Goal: Information Seeking & Learning: Learn about a topic

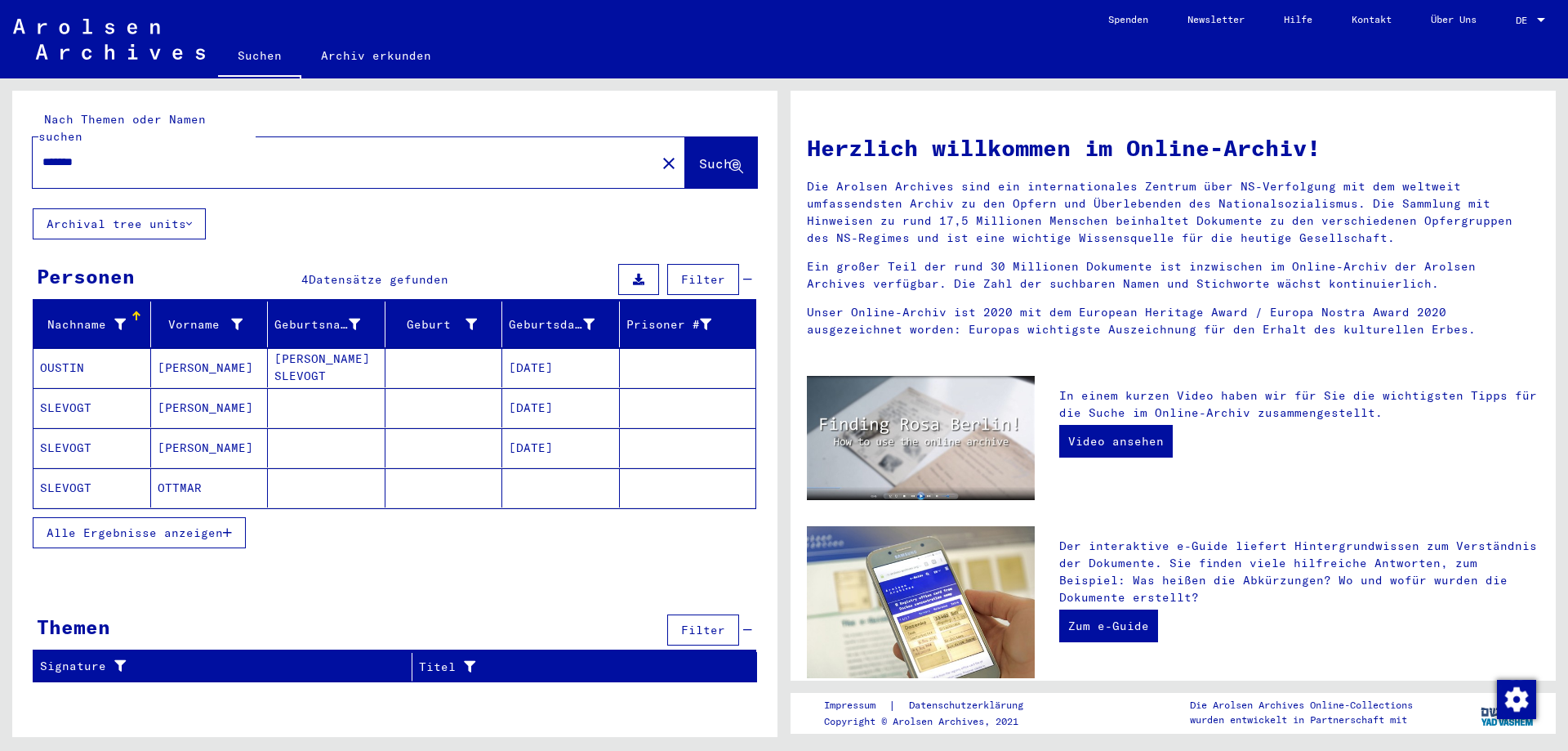
click at [74, 434] on mat-cell "SLEVOGT" at bounding box center [92, 447] width 118 height 40
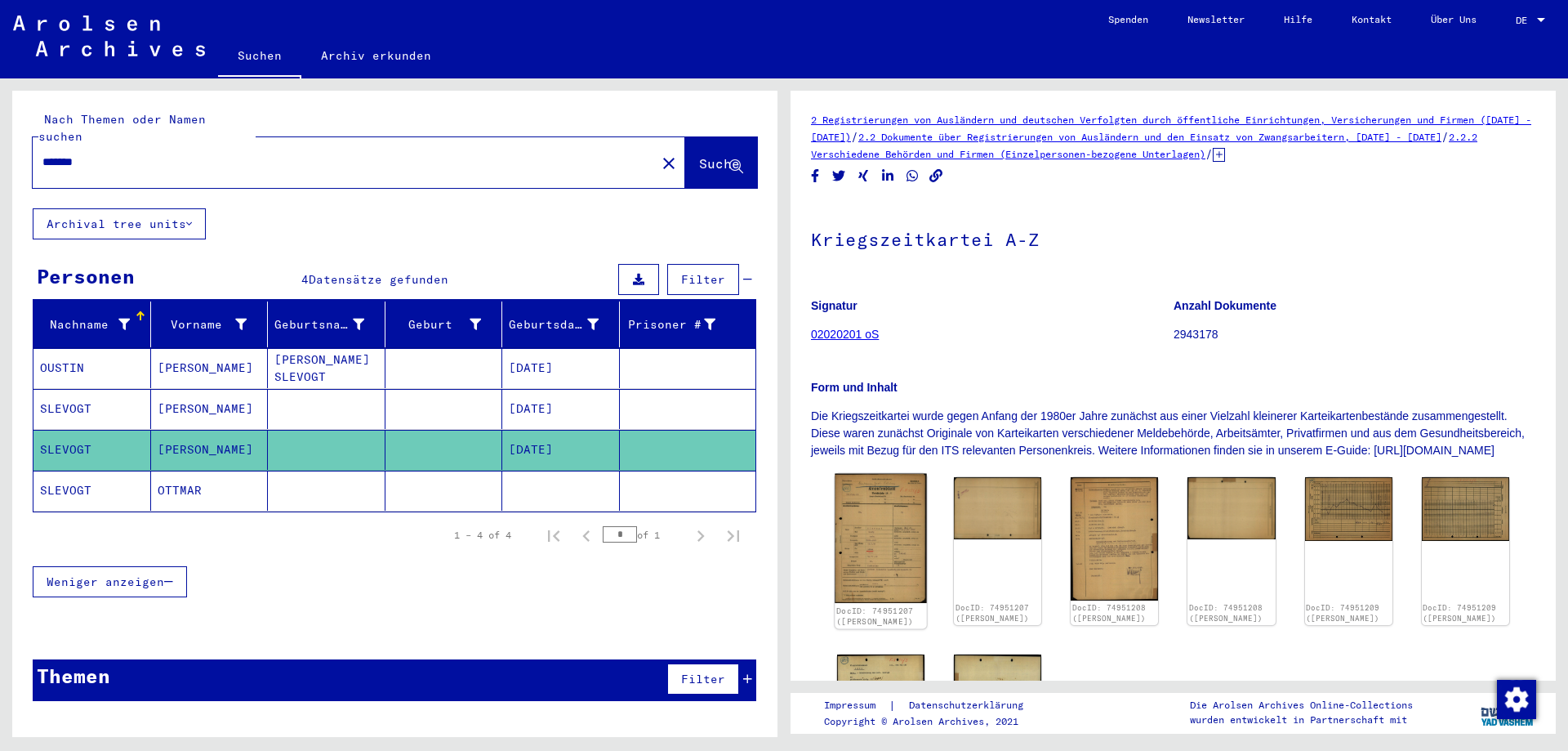
click at [894, 545] on img at bounding box center [881, 539] width 92 height 130
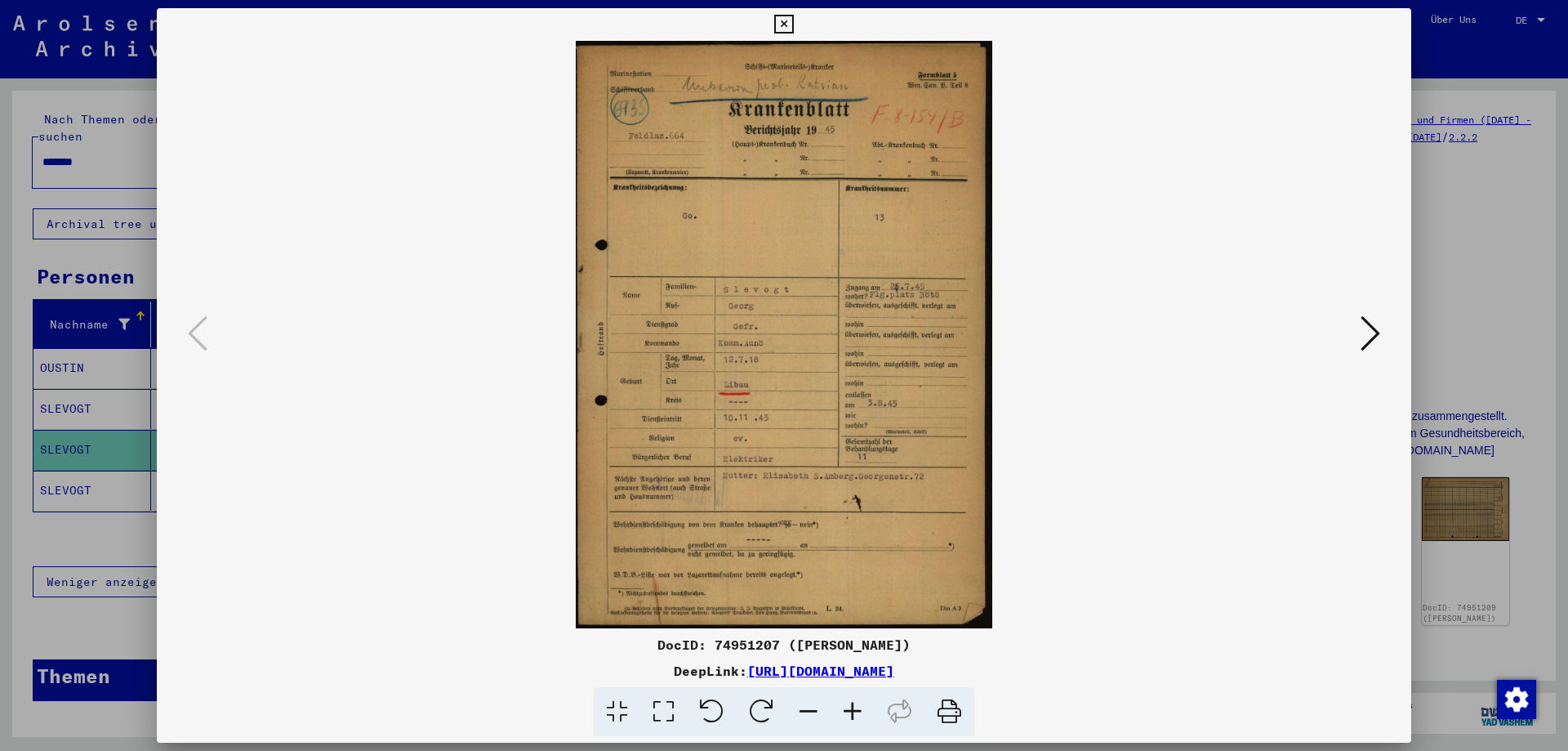
click at [1381, 334] on button at bounding box center [1370, 335] width 29 height 47
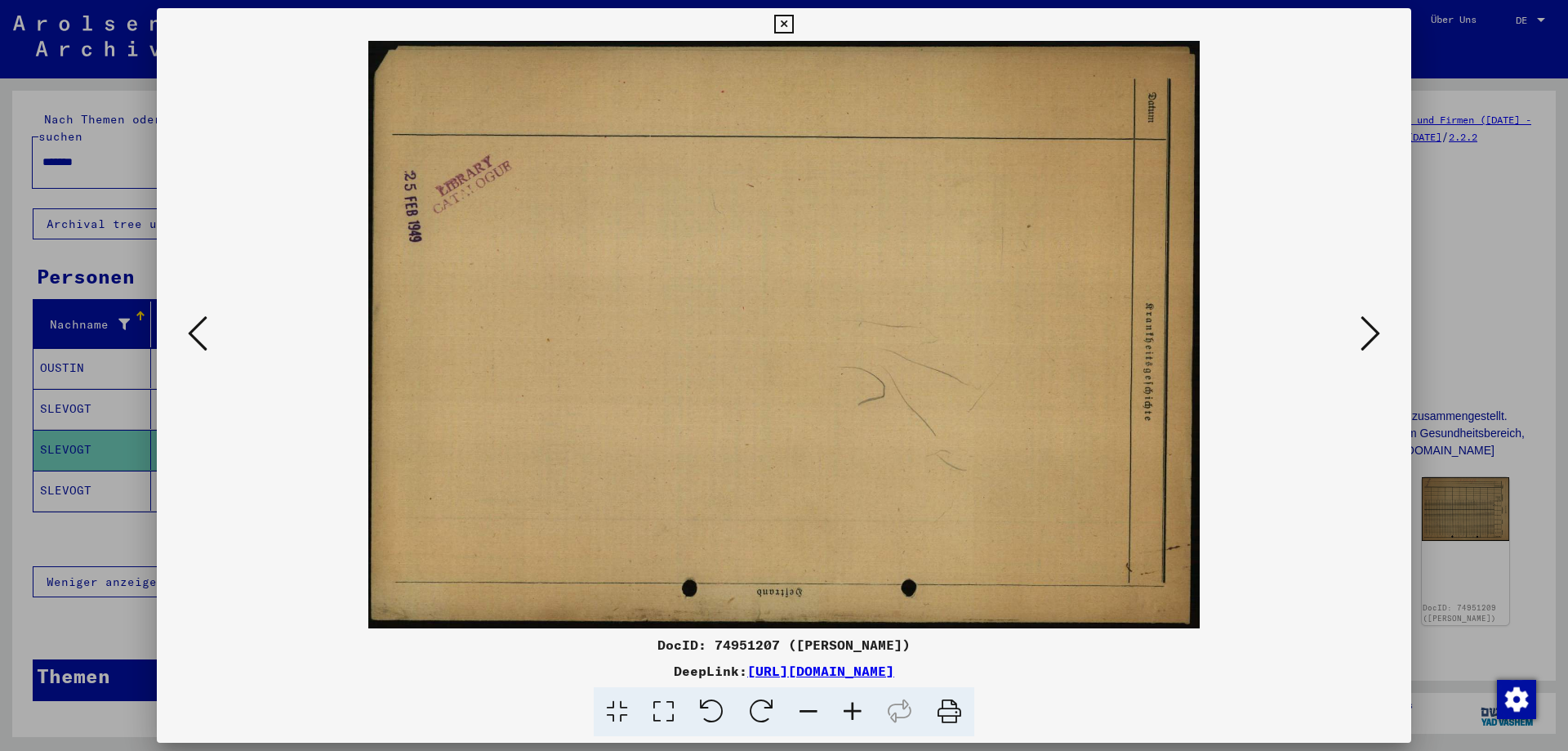
click at [1381, 334] on button at bounding box center [1370, 335] width 29 height 47
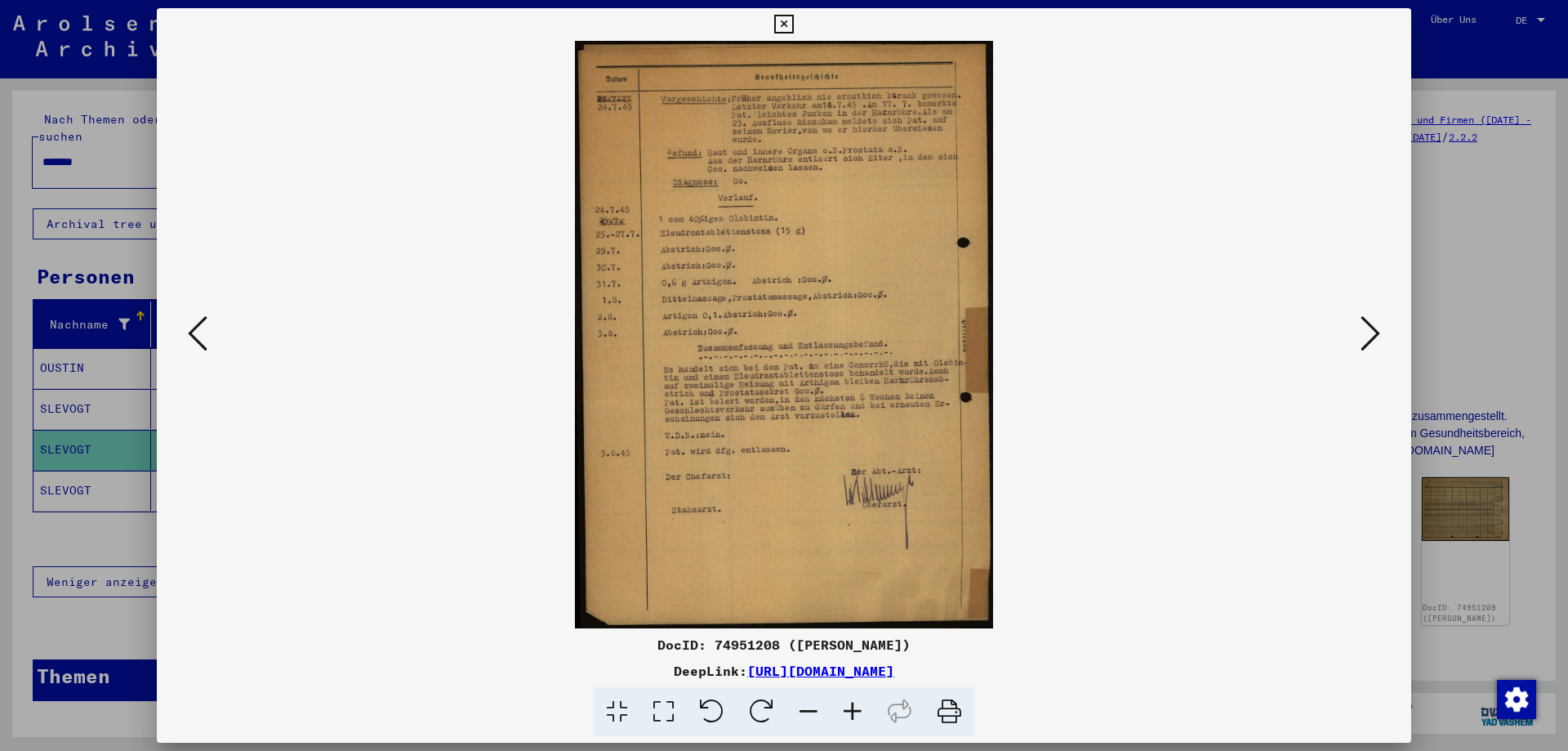
click at [1378, 335] on icon at bounding box center [1370, 333] width 19 height 40
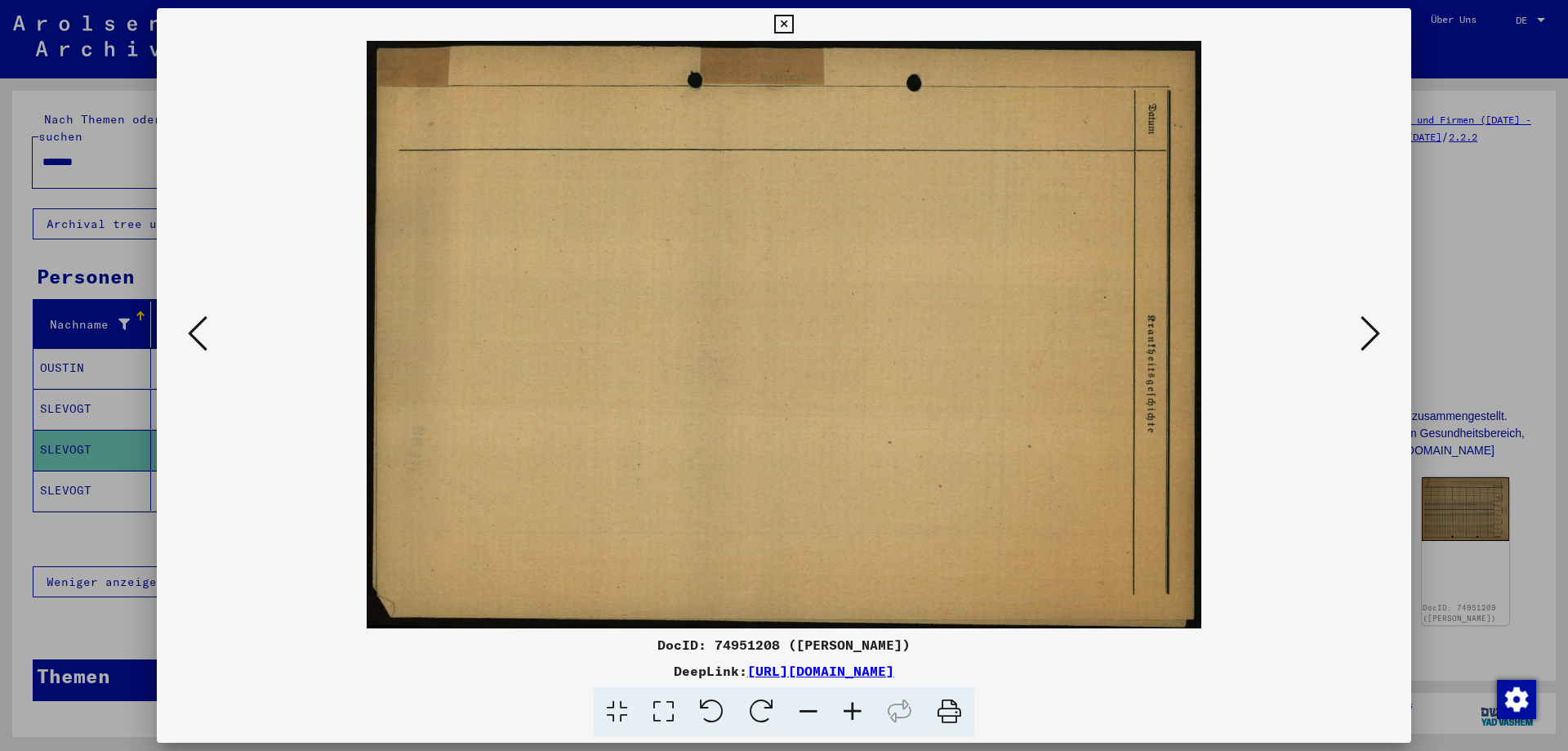
click at [1378, 335] on icon at bounding box center [1370, 333] width 19 height 40
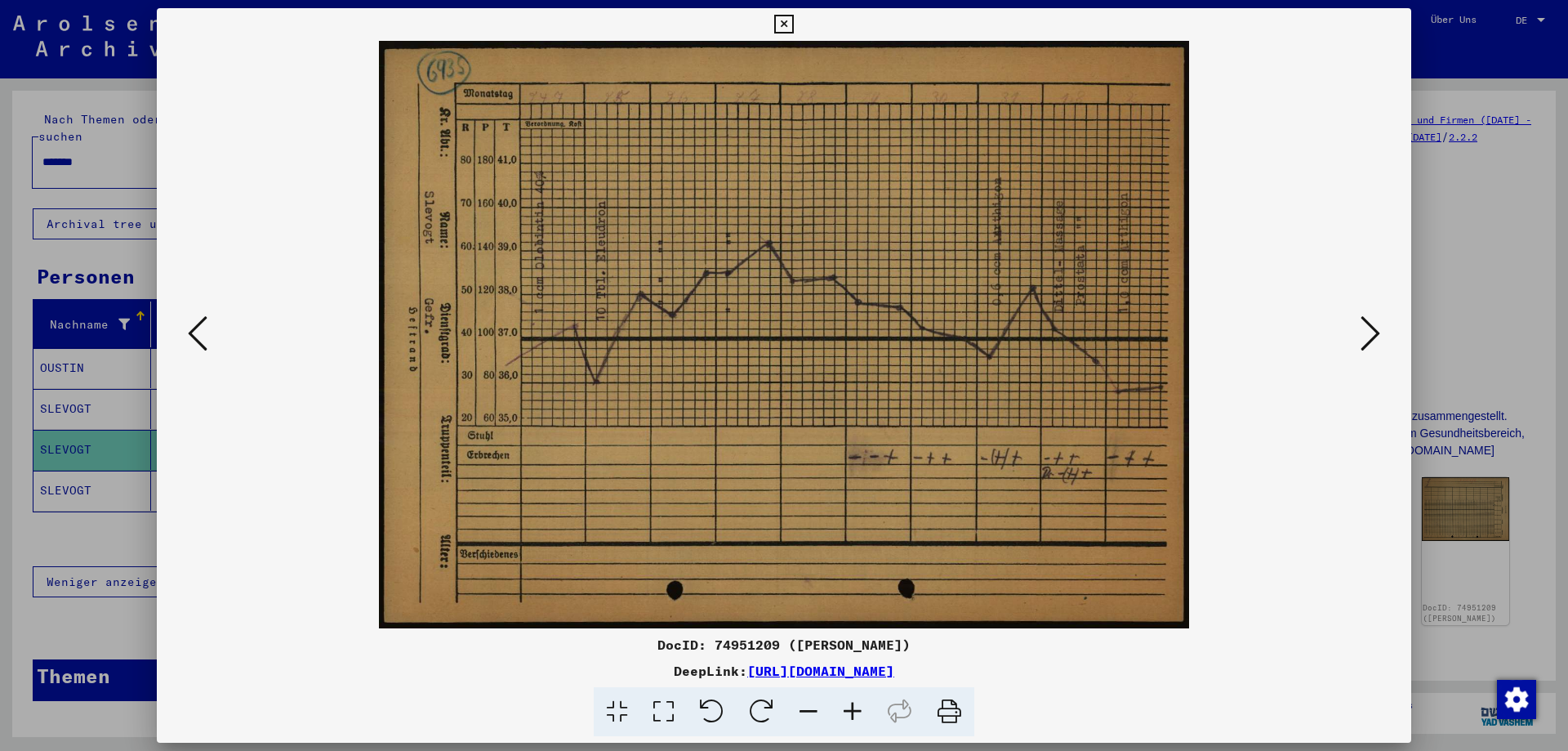
click at [1378, 335] on icon at bounding box center [1370, 333] width 19 height 40
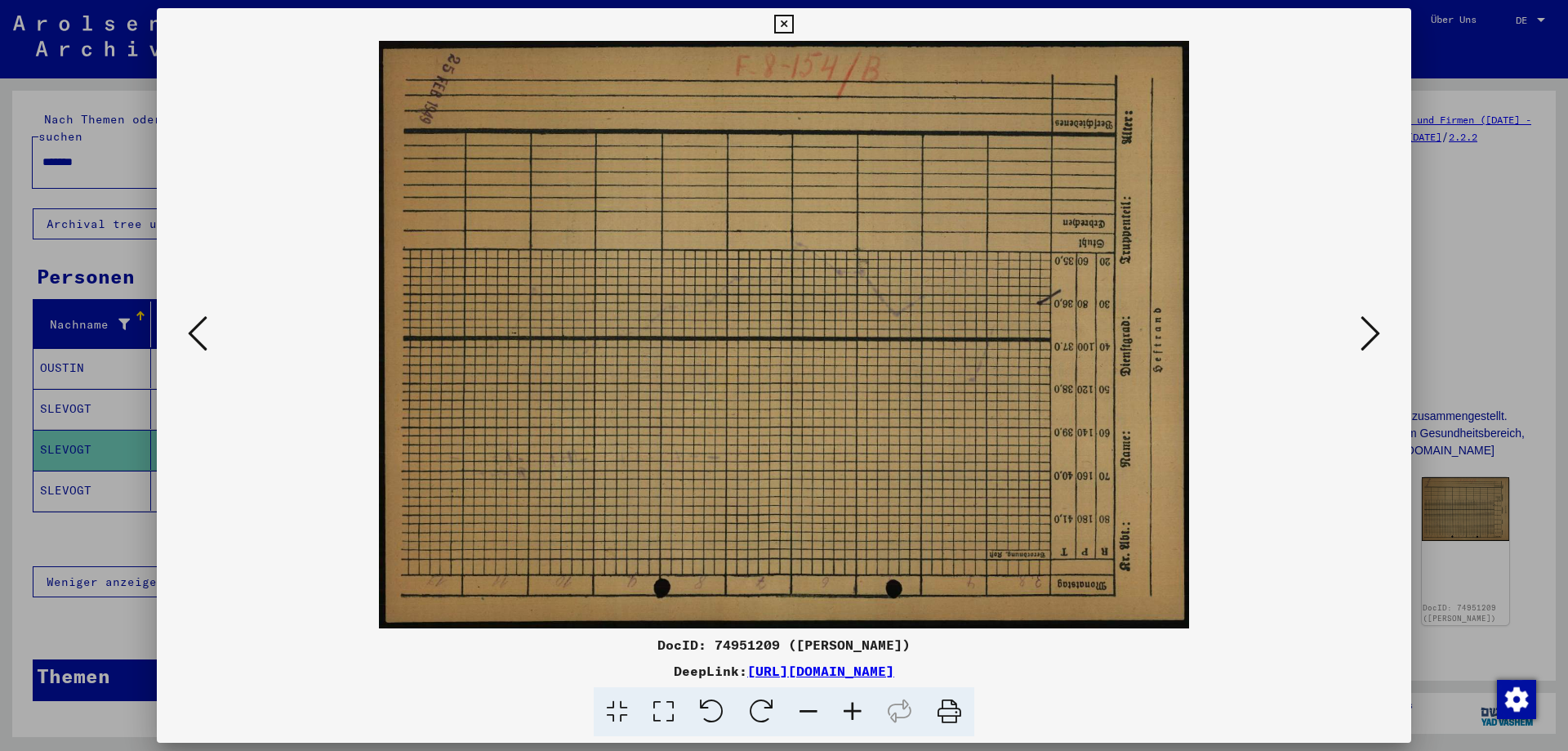
click at [1378, 335] on icon at bounding box center [1370, 333] width 19 height 40
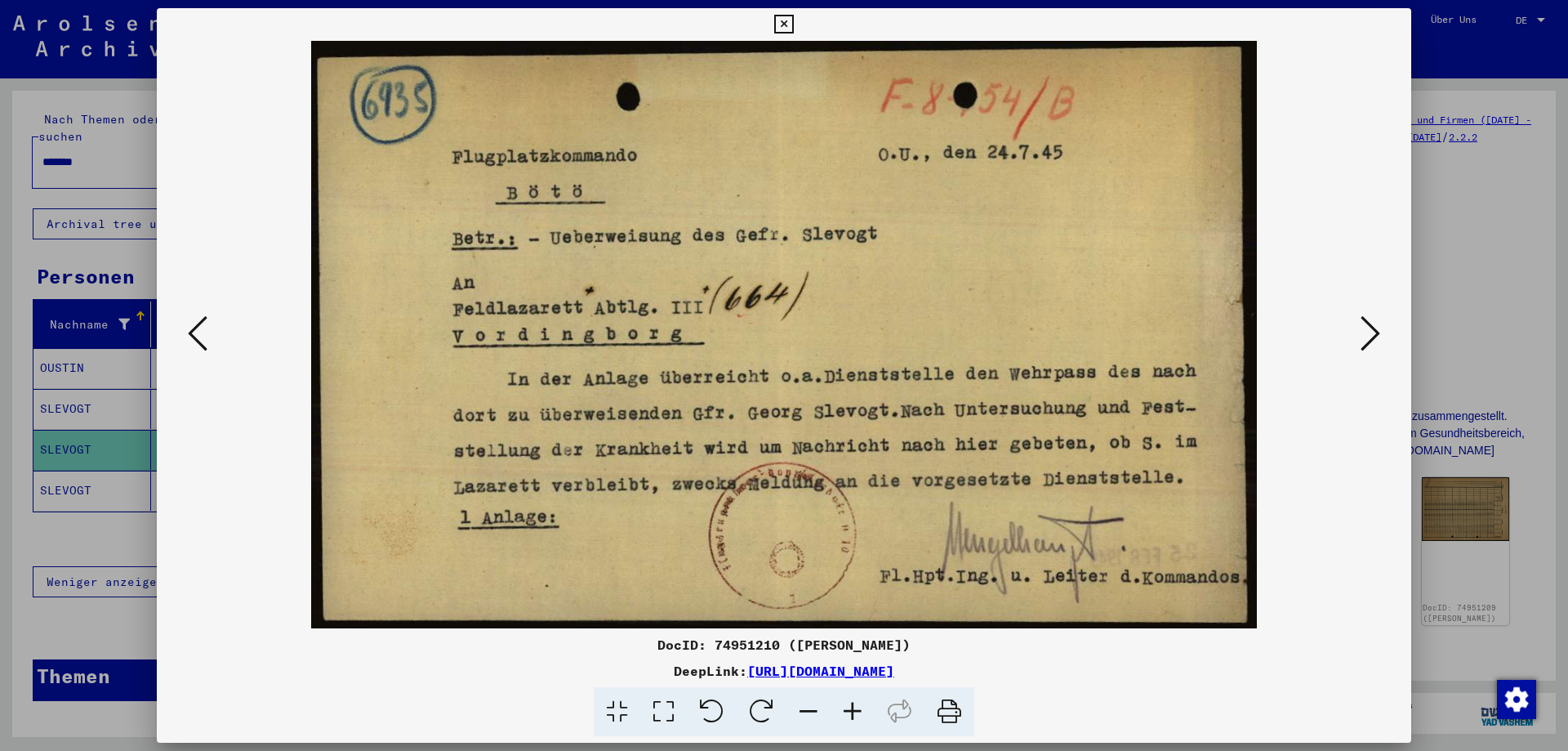
click at [1378, 335] on icon at bounding box center [1370, 333] width 19 height 40
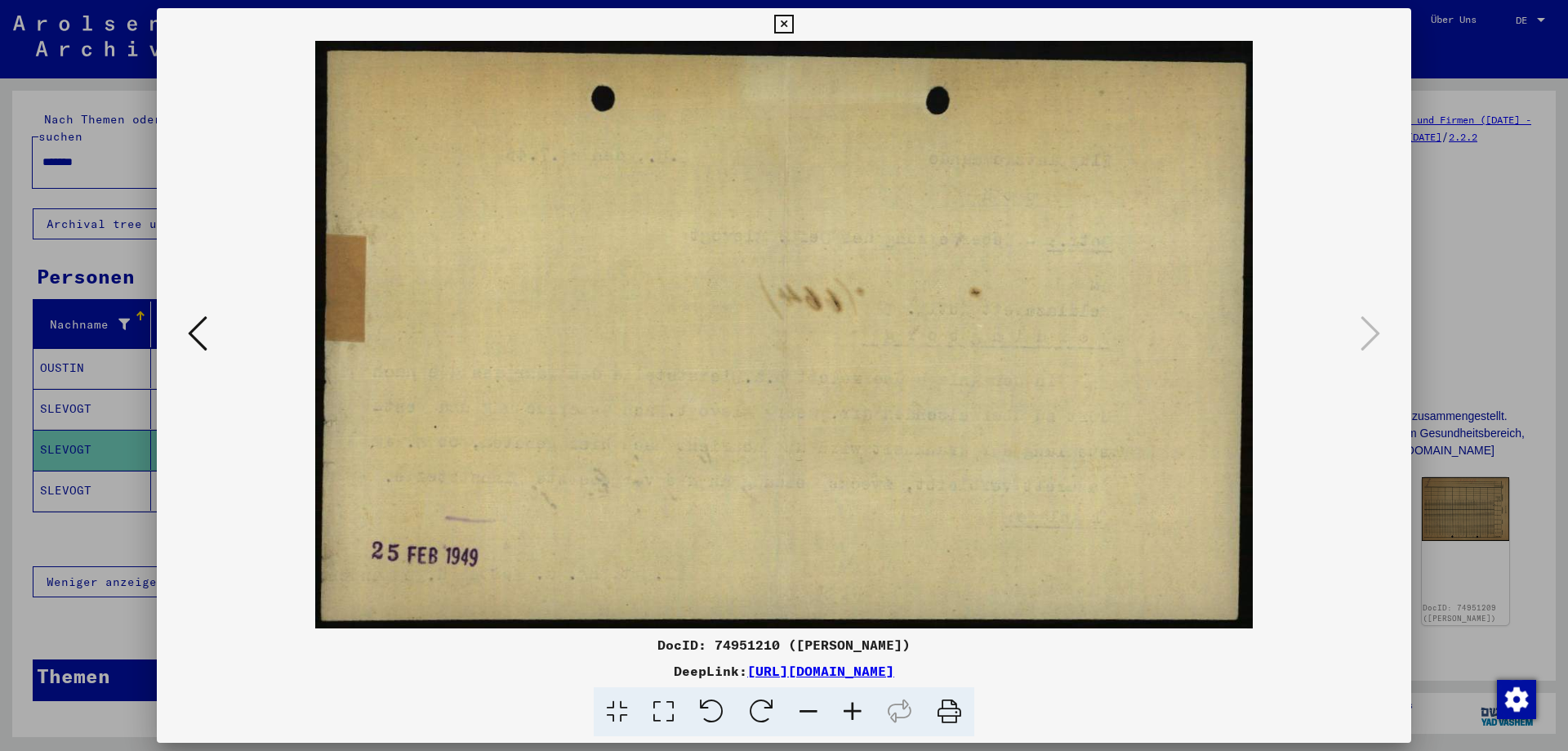
click at [790, 26] on icon at bounding box center [783, 25] width 18 height 19
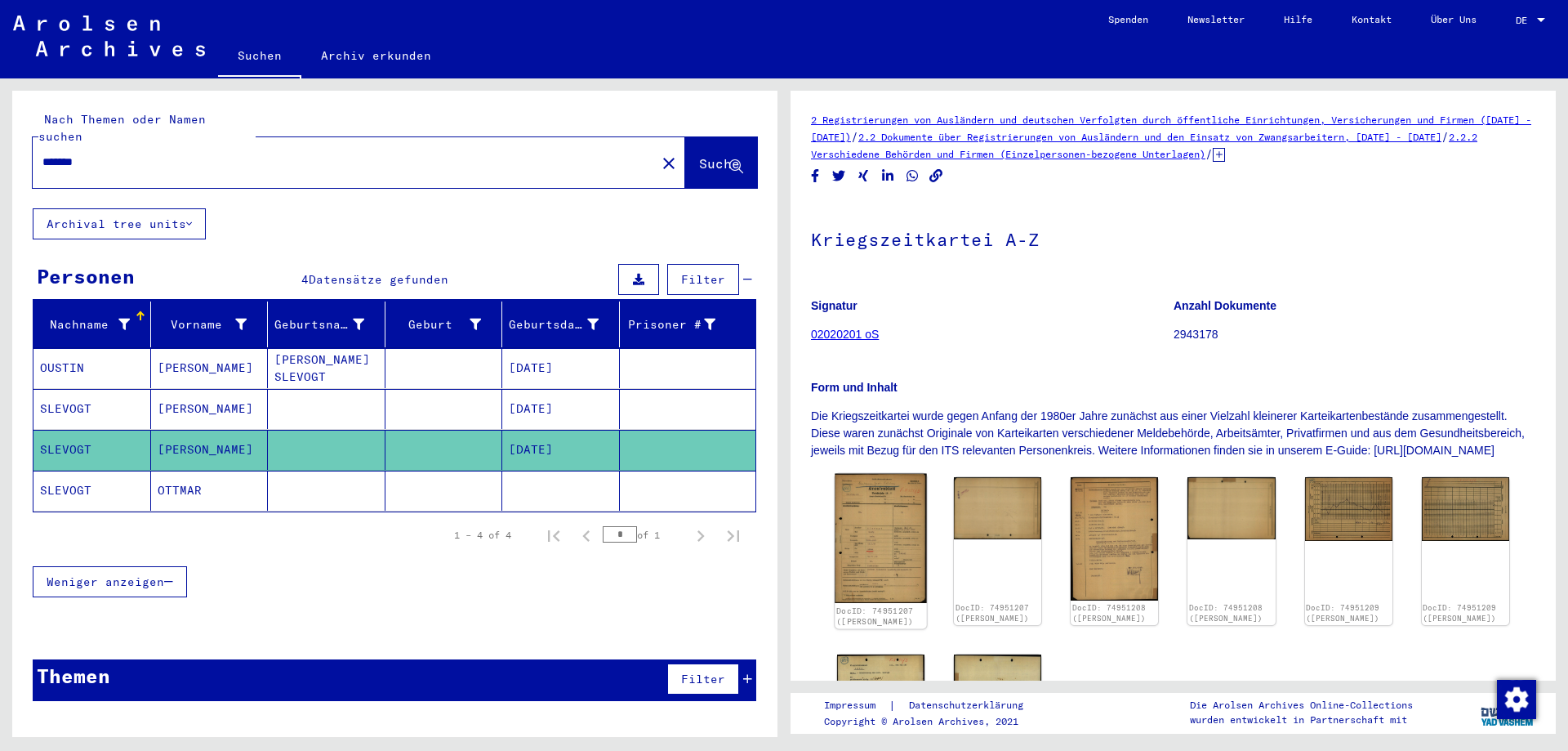
click at [895, 544] on img at bounding box center [881, 539] width 92 height 130
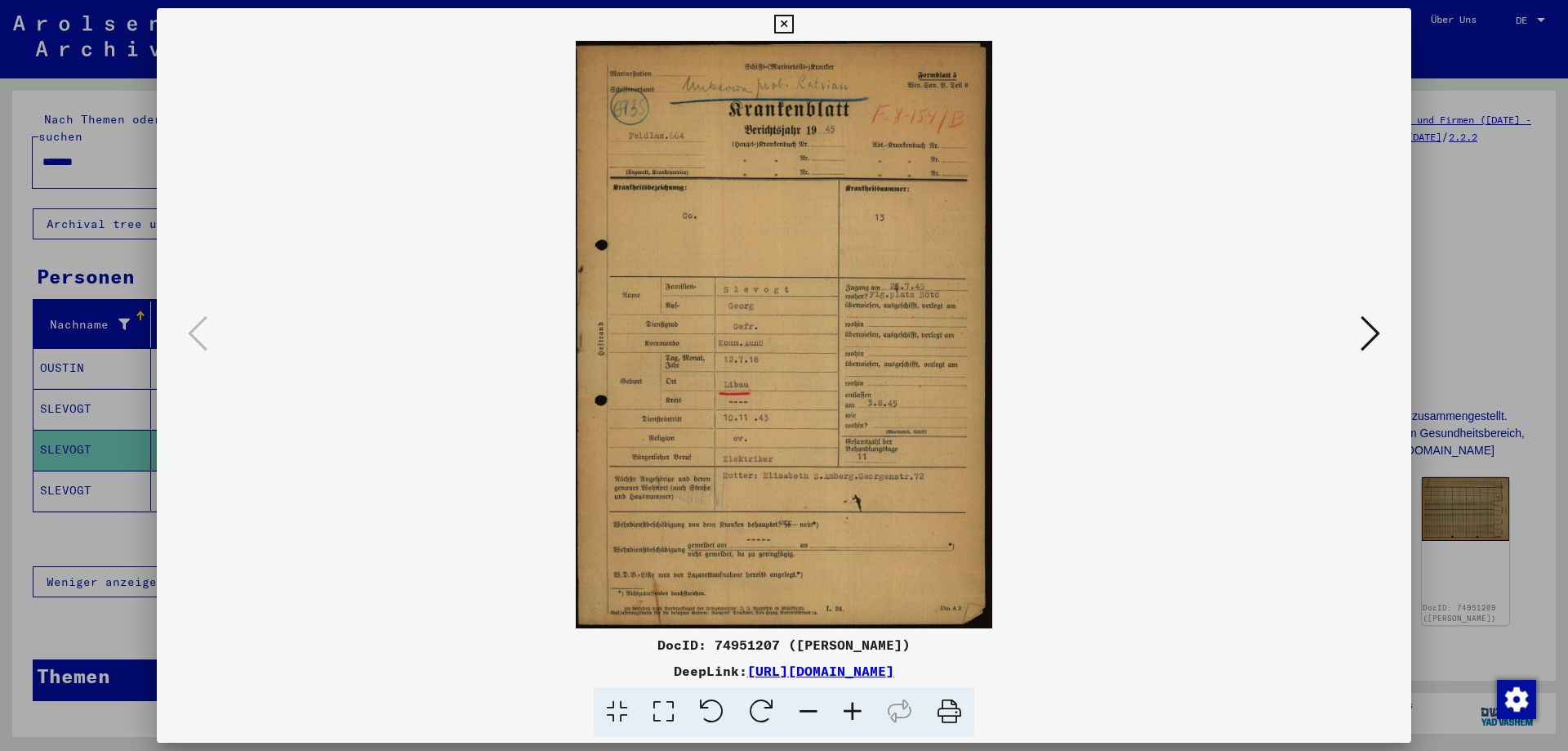
click at [844, 712] on icon at bounding box center [853, 712] width 44 height 50
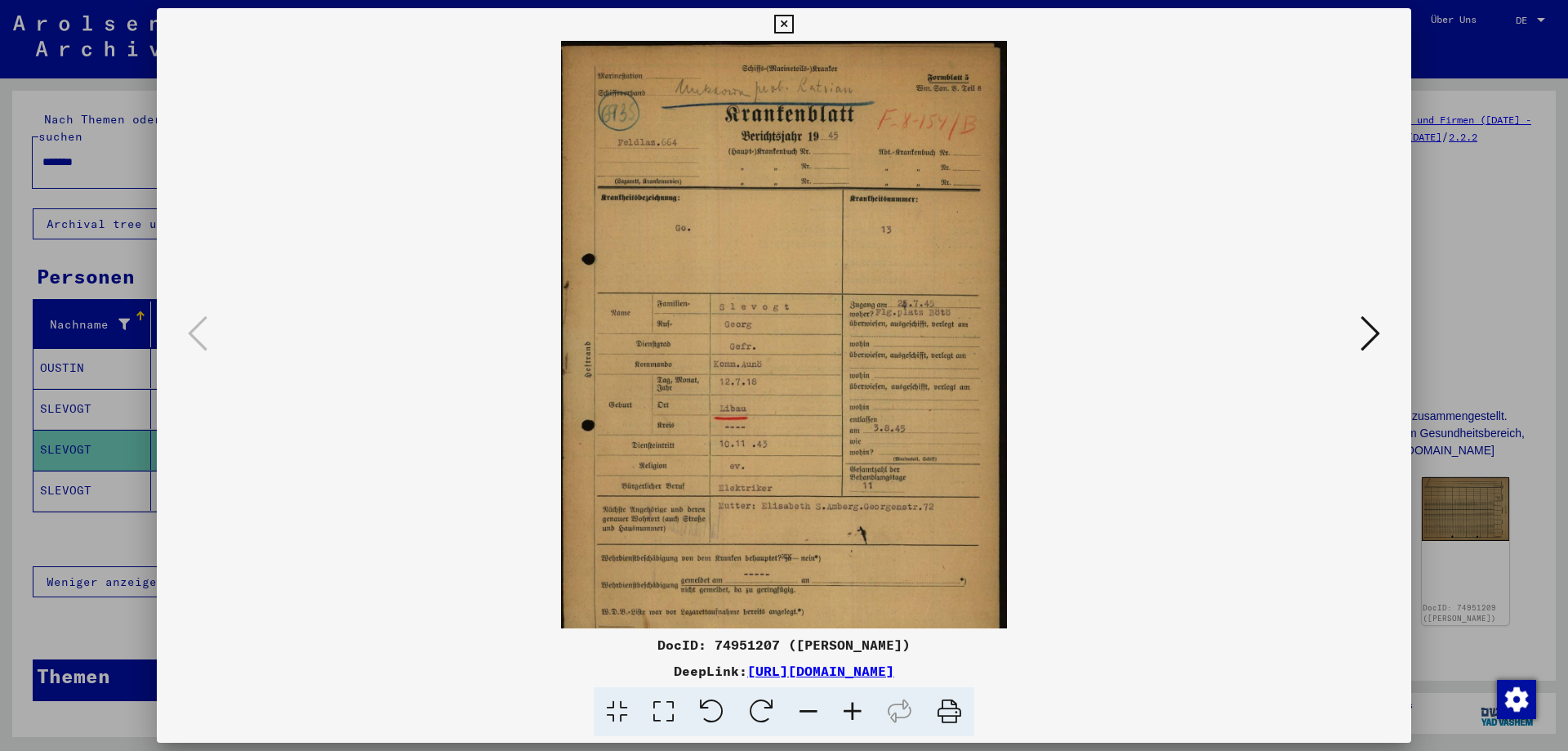
click at [844, 712] on icon at bounding box center [853, 712] width 44 height 50
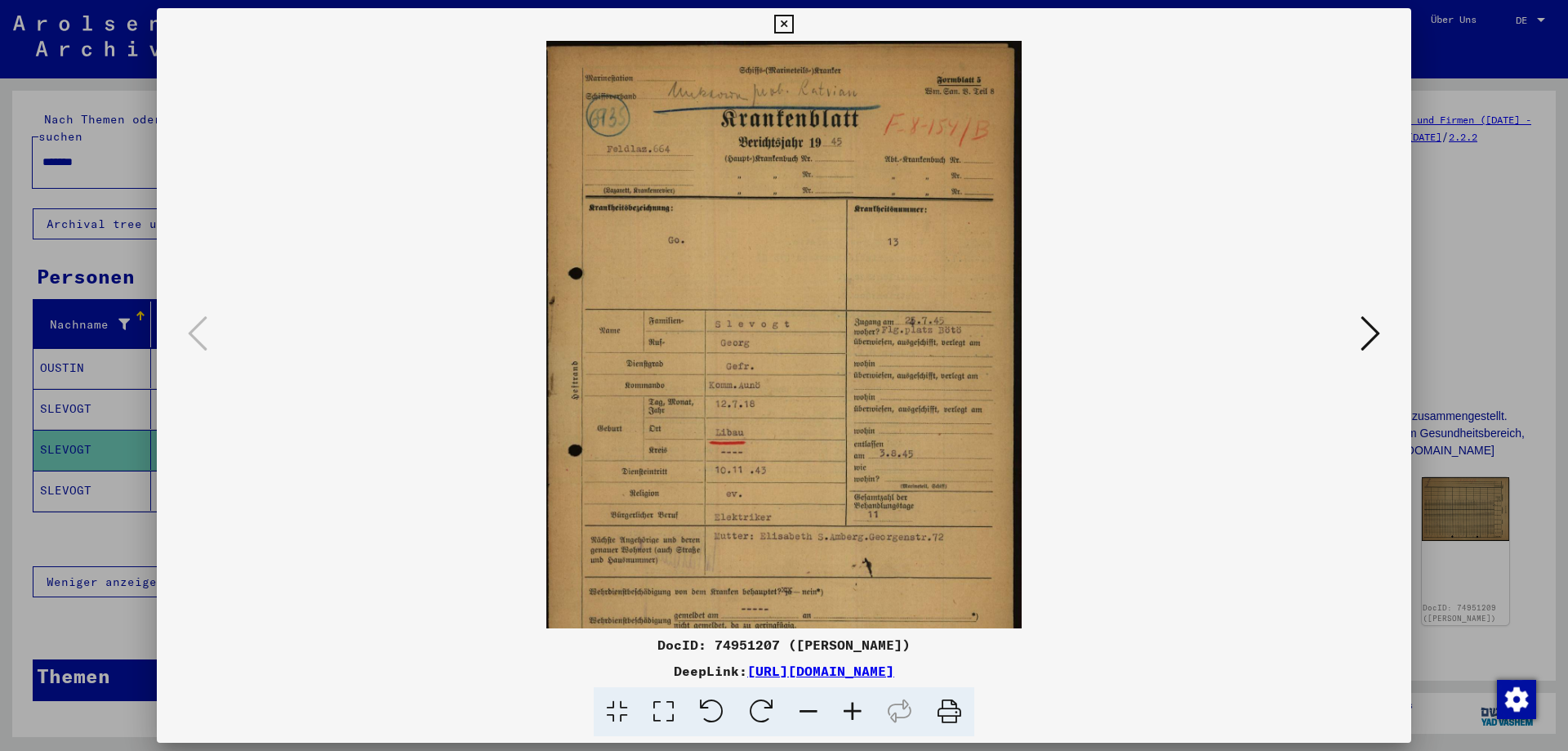
click at [844, 712] on icon at bounding box center [853, 712] width 44 height 50
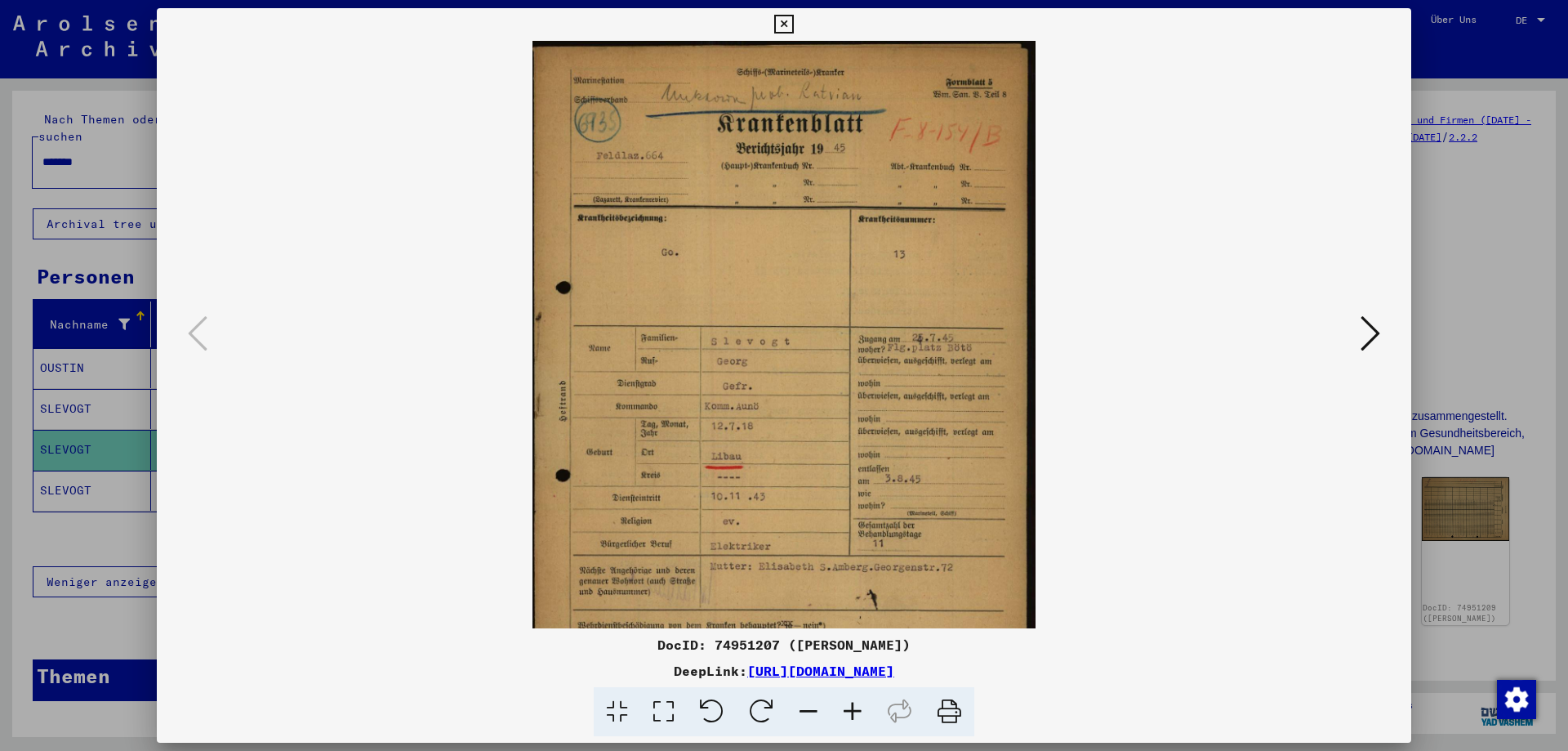
click at [844, 712] on icon at bounding box center [853, 712] width 44 height 50
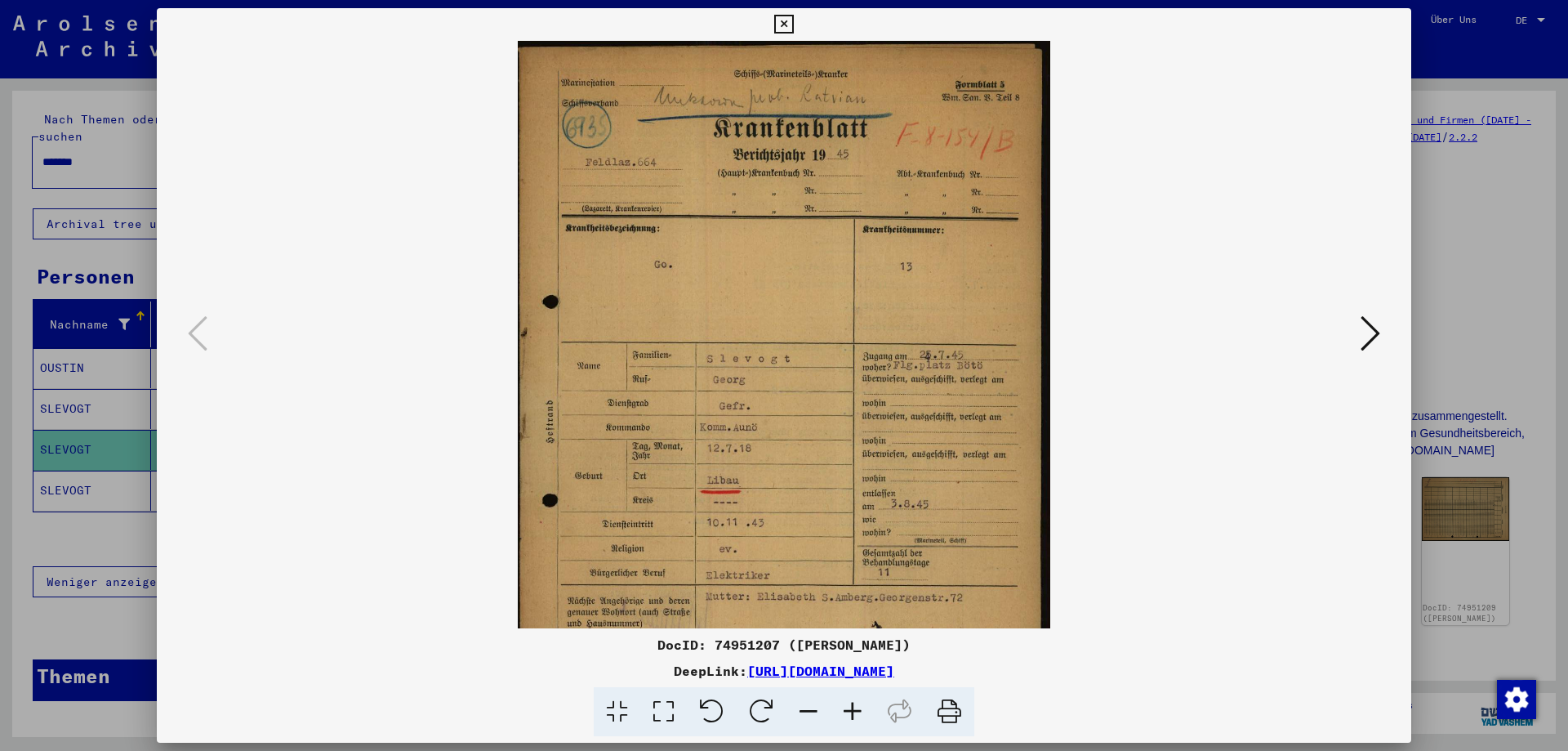
click at [844, 712] on icon at bounding box center [853, 712] width 44 height 50
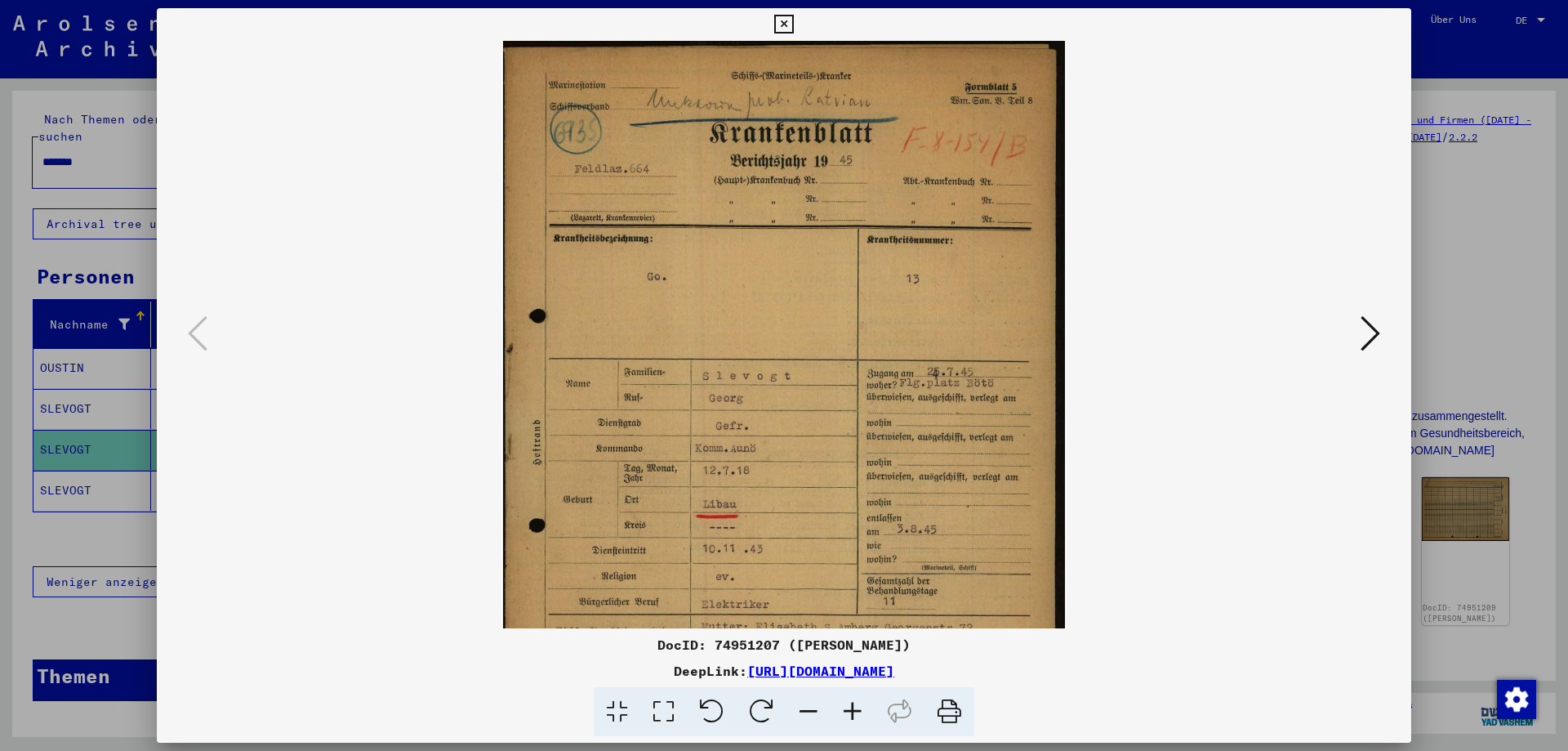
click at [844, 712] on icon at bounding box center [853, 712] width 44 height 50
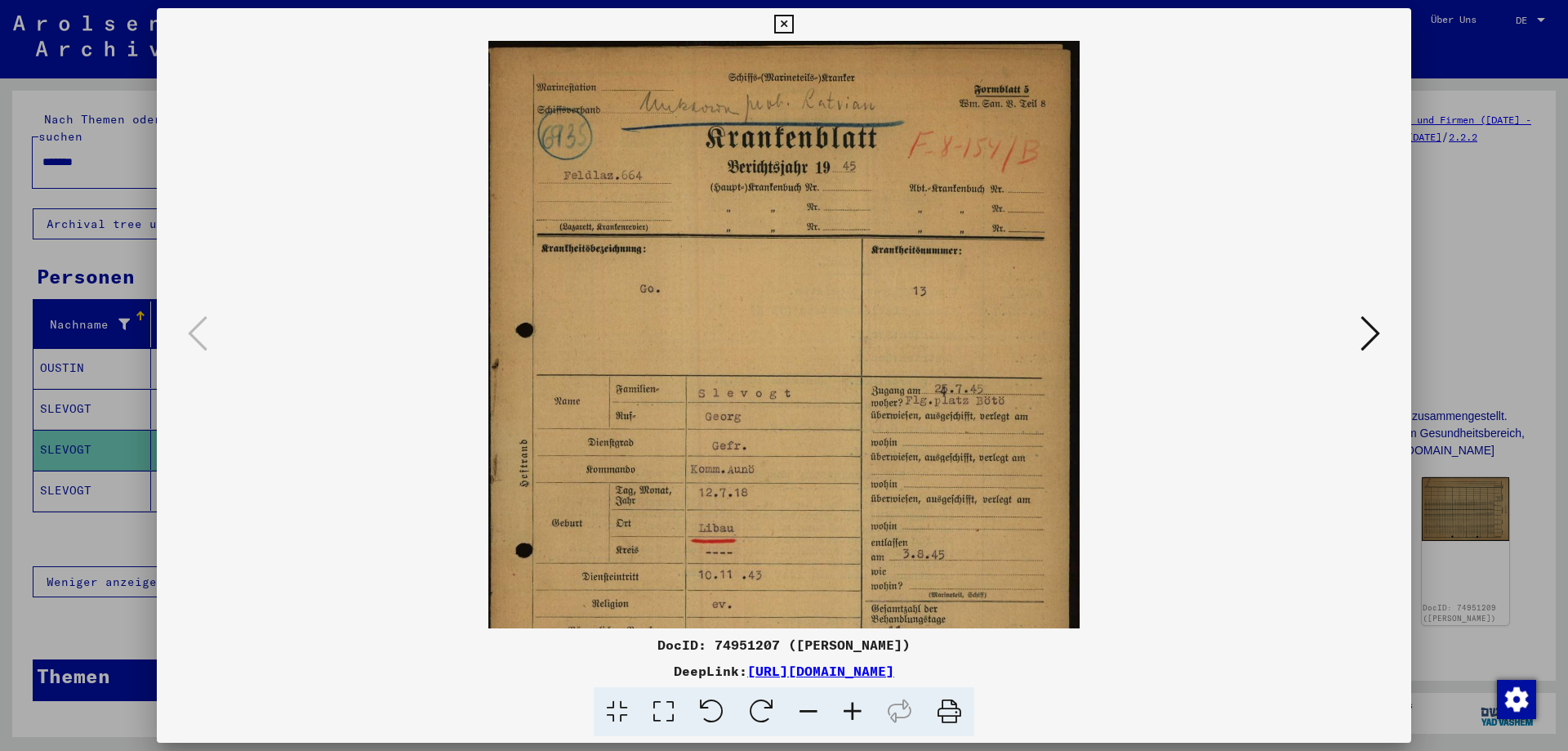
click at [844, 712] on icon at bounding box center [853, 712] width 44 height 50
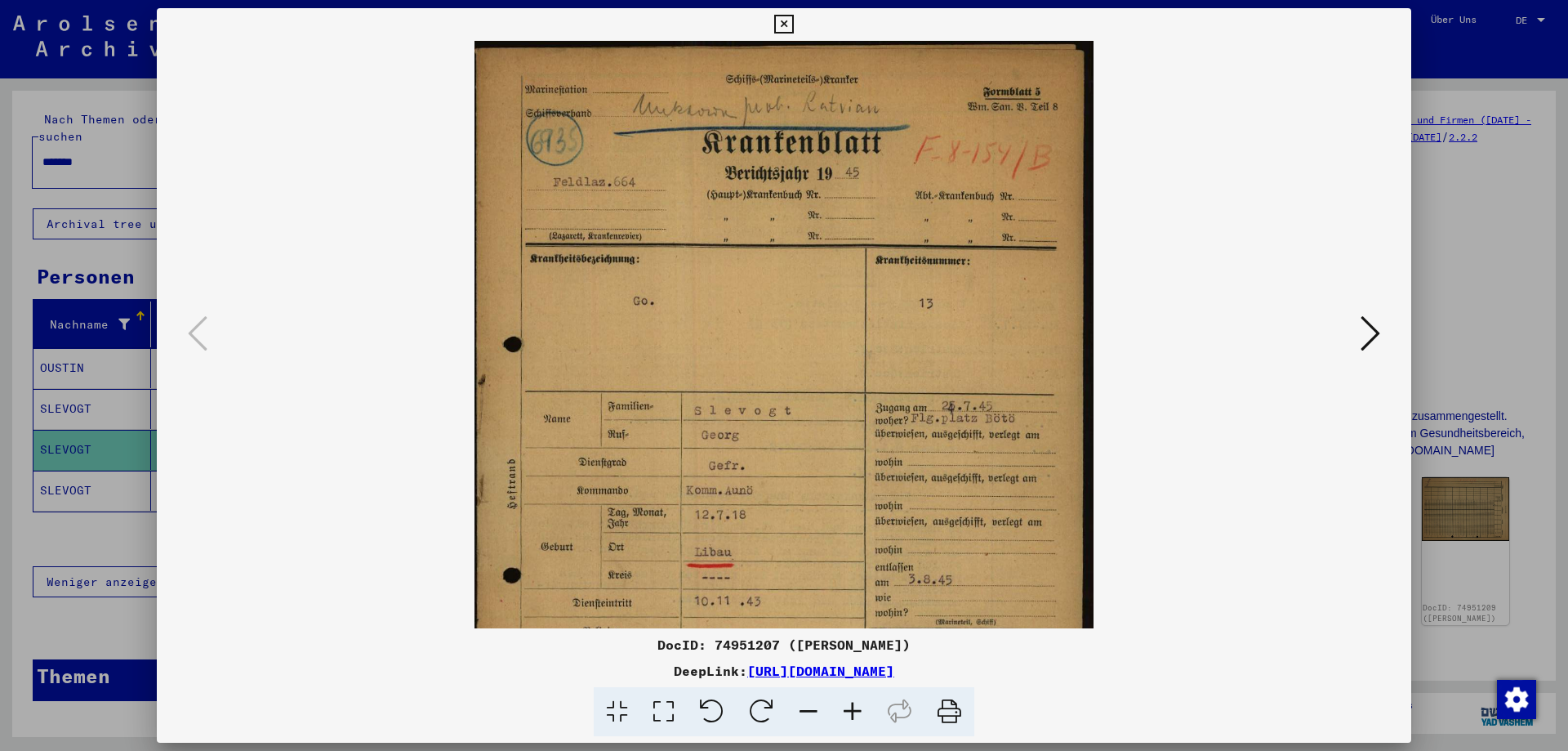
click at [844, 712] on icon at bounding box center [853, 712] width 44 height 50
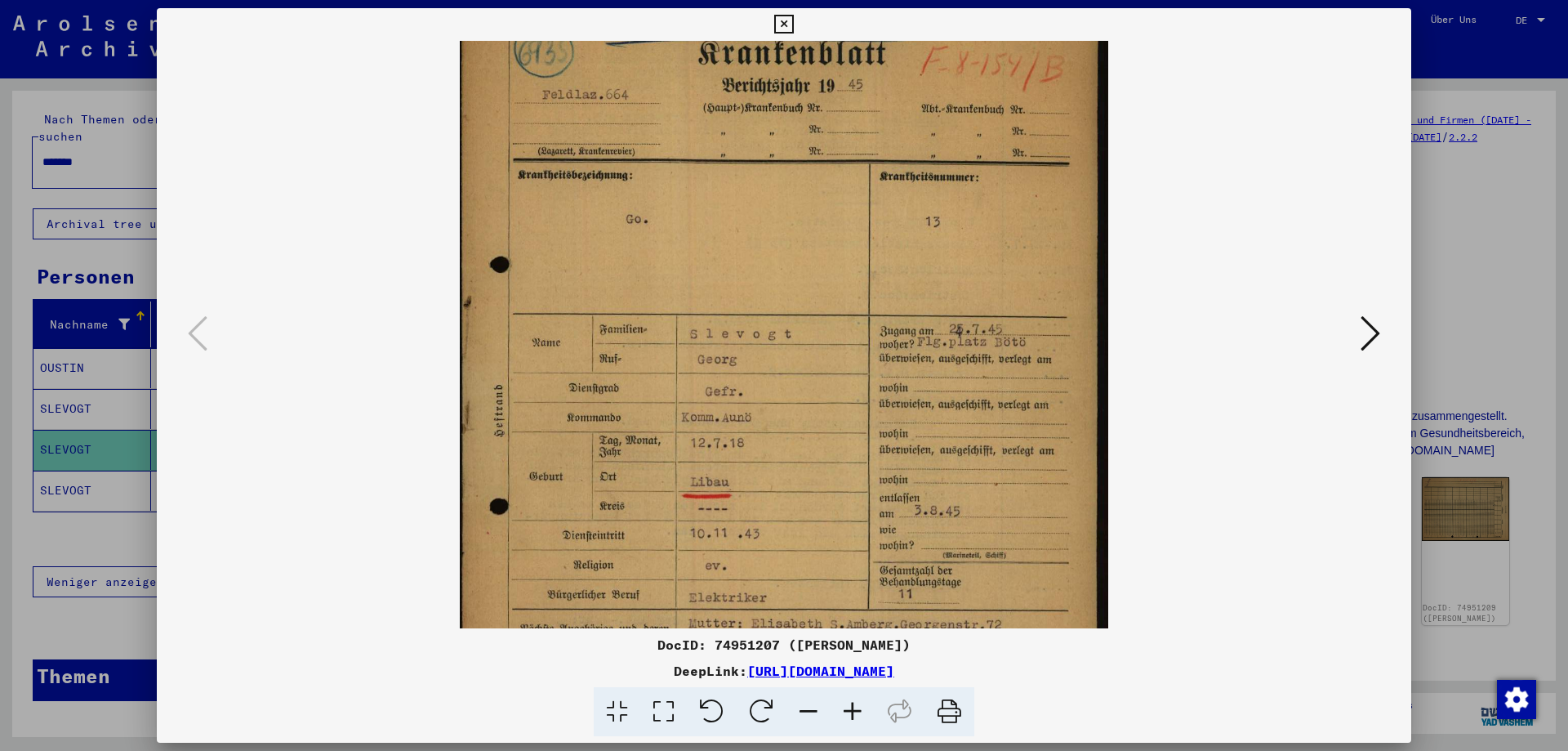
scroll to position [99, 0]
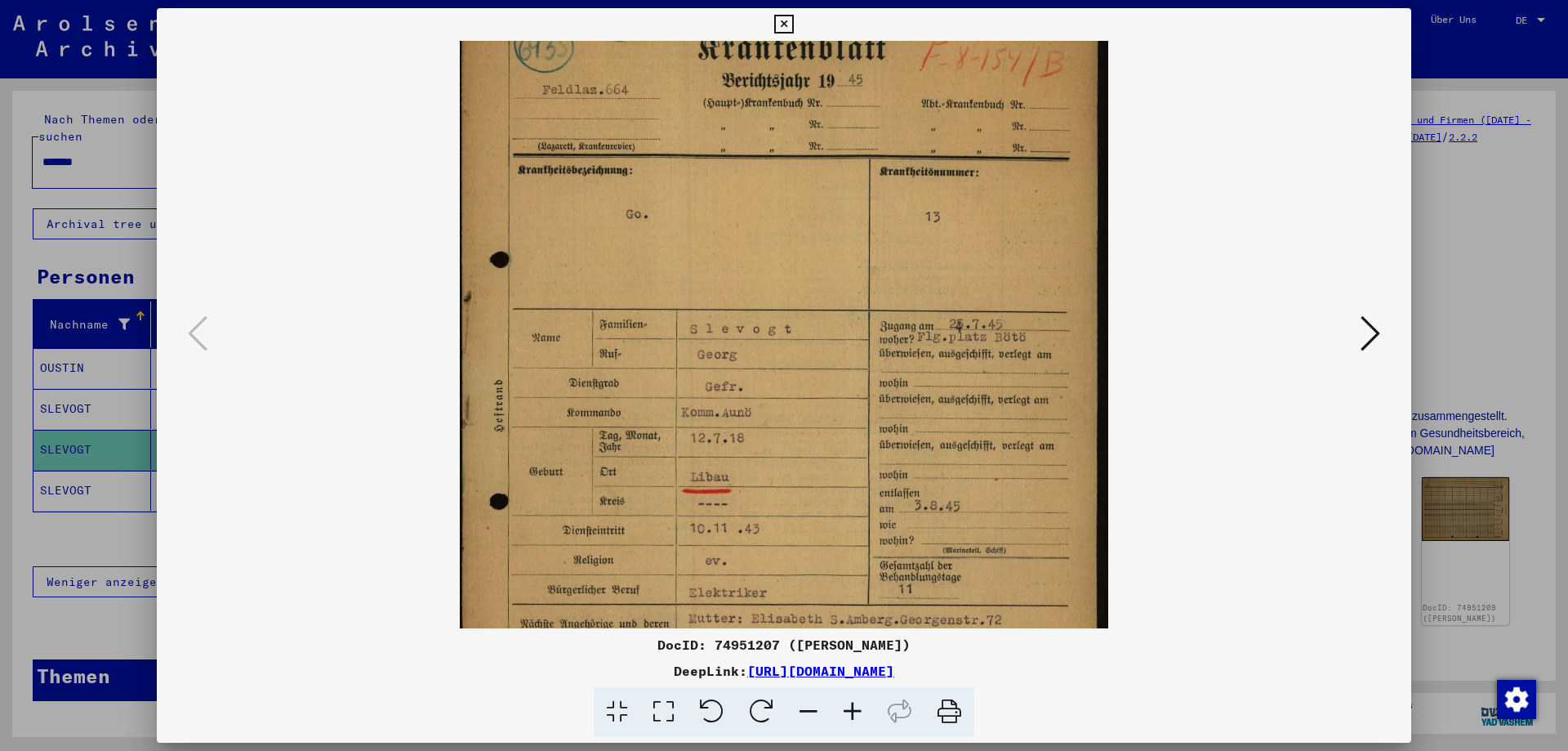
drag, startPoint x: 824, startPoint y: 458, endPoint x: 824, endPoint y: 358, distance: 100.0
click at [824, 358] on img at bounding box center [784, 399] width 648 height 915
